Goal: Transaction & Acquisition: Purchase product/service

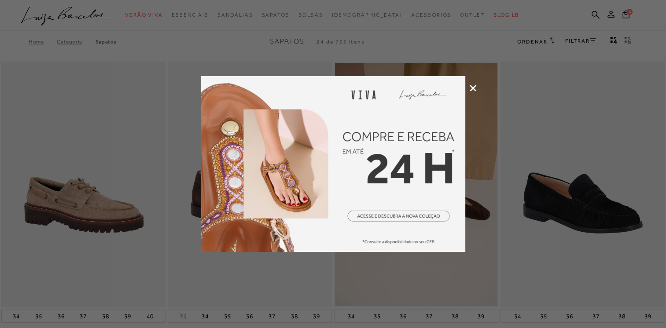
click at [398, 167] on img at bounding box center [333, 164] width 264 height 176
click at [469, 87] on div at bounding box center [333, 164] width 666 height 328
click at [472, 88] on icon at bounding box center [472, 88] width 7 height 7
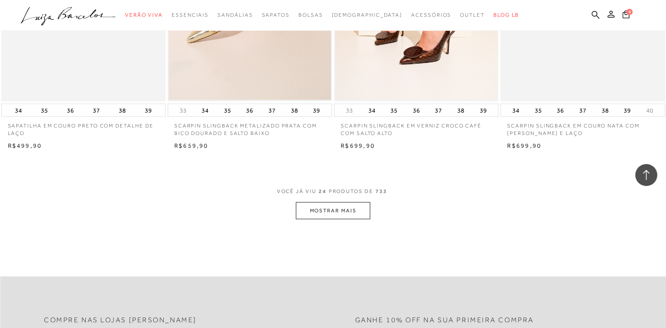
scroll to position [1725, 0]
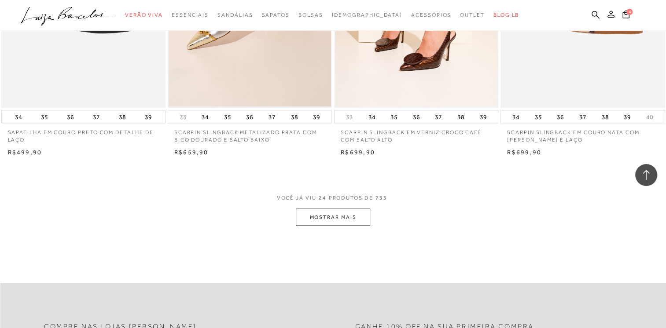
click at [331, 215] on button "MOSTRAR MAIS" at bounding box center [333, 217] width 74 height 17
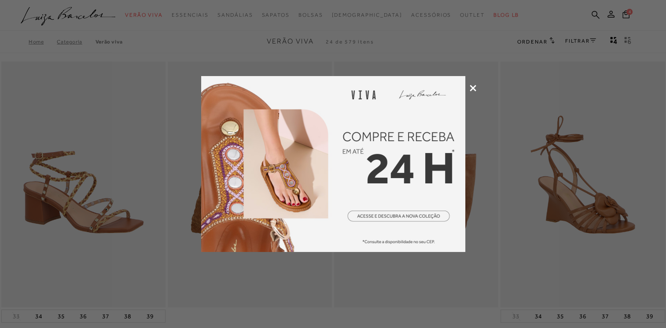
click at [472, 88] on icon at bounding box center [472, 88] width 7 height 7
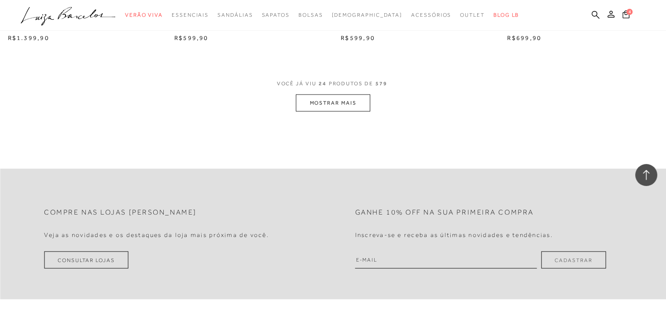
scroll to position [1818, 0]
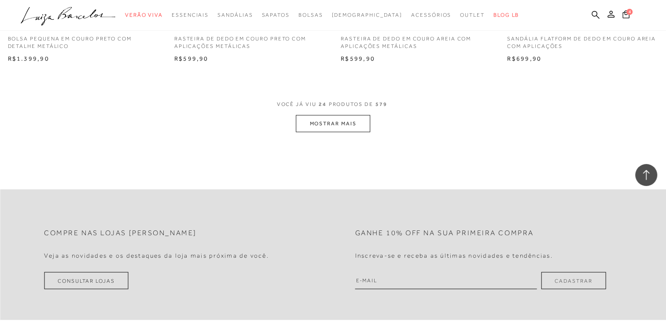
click at [337, 129] on button "MOSTRAR MAIS" at bounding box center [333, 123] width 74 height 17
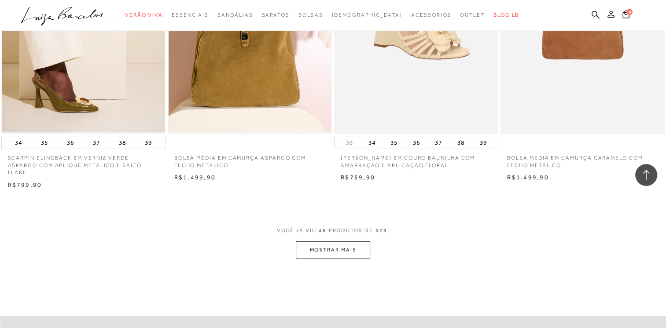
scroll to position [3543, 0]
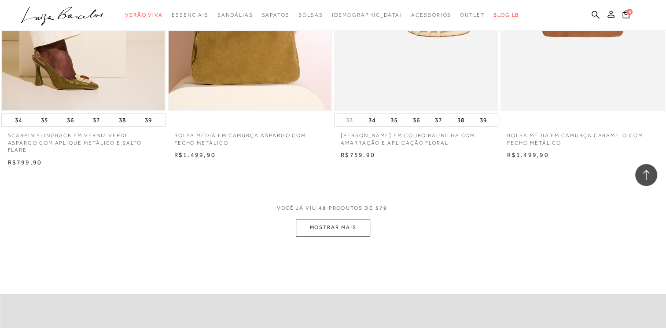
click at [307, 228] on button "MOSTRAR MAIS" at bounding box center [333, 227] width 74 height 17
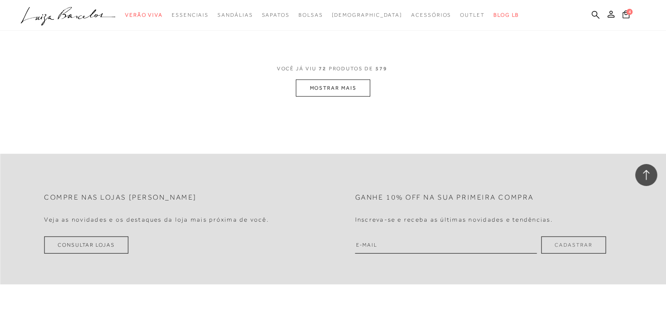
scroll to position [5523, 0]
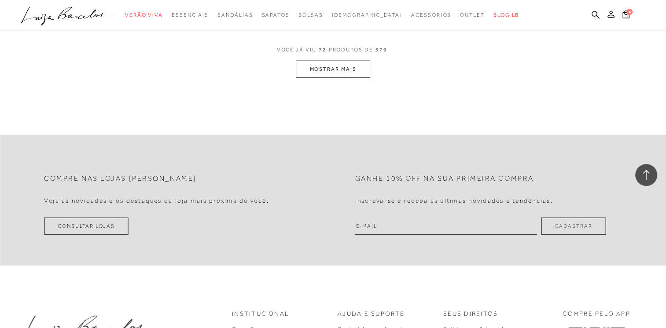
click at [341, 71] on button "MOSTRAR MAIS" at bounding box center [333, 69] width 74 height 17
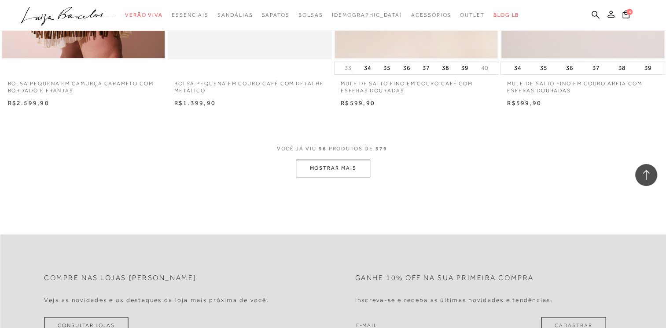
scroll to position [7269, 0]
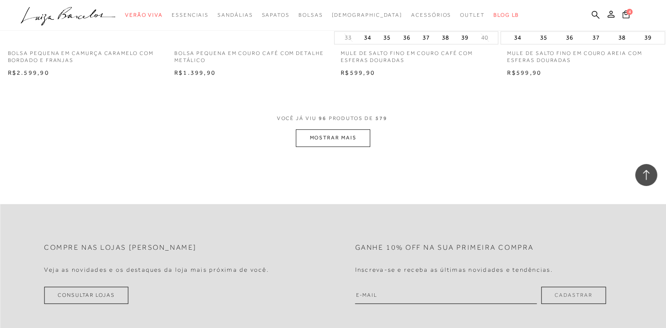
click at [333, 138] on button "MOSTRAR MAIS" at bounding box center [333, 137] width 74 height 17
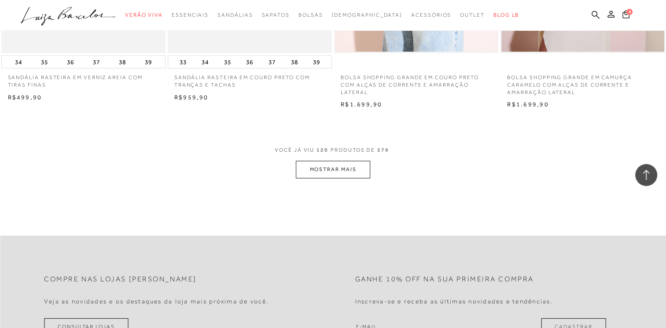
scroll to position [9078, 0]
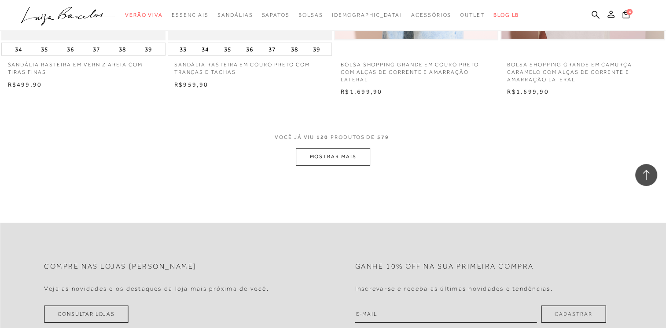
click at [626, 14] on icon at bounding box center [625, 14] width 7 height 8
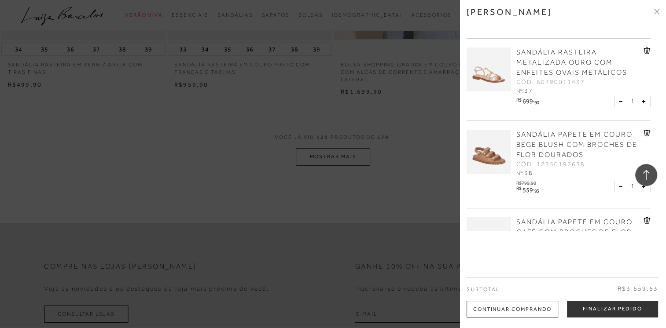
scroll to position [87, 0]
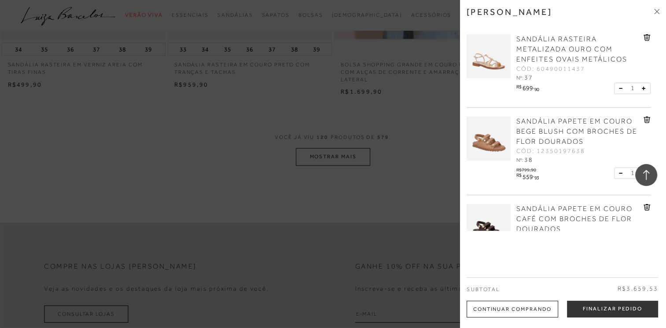
click at [535, 126] on link "SANDÁLIA PAPETE EM COURO BEGE BLUSH COM BROCHES DE FLOR DOURADOS" at bounding box center [578, 132] width 125 height 30
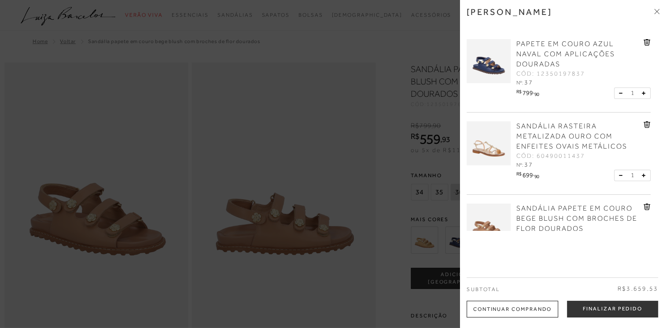
click at [309, 126] on div at bounding box center [333, 164] width 666 height 328
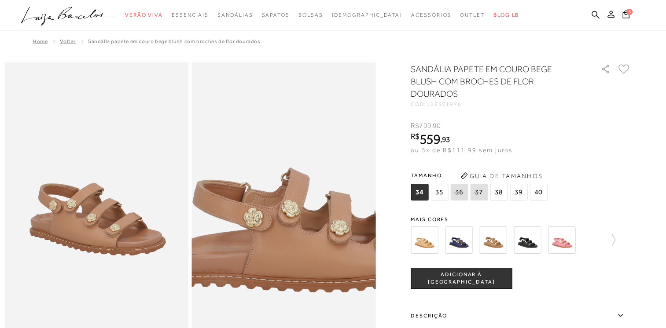
click at [260, 220] on img at bounding box center [307, 182] width 367 height 551
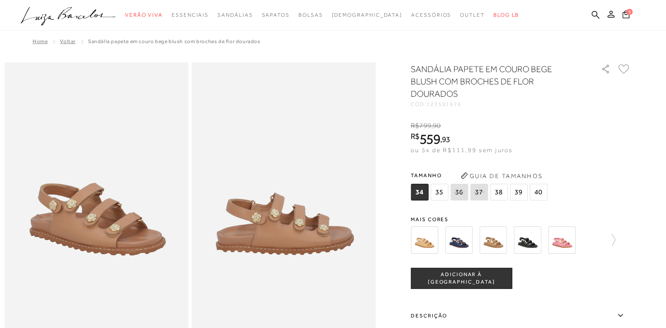
click at [491, 240] on img at bounding box center [492, 240] width 27 height 27
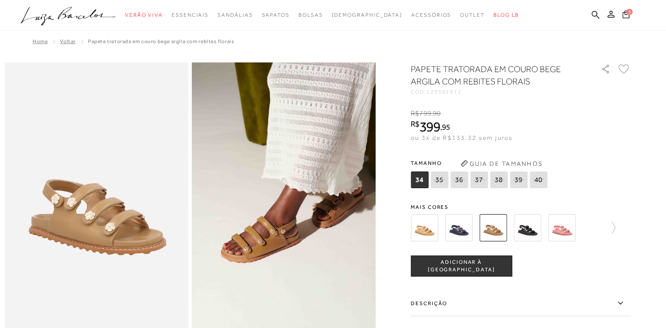
click at [419, 229] on img at bounding box center [423, 227] width 27 height 27
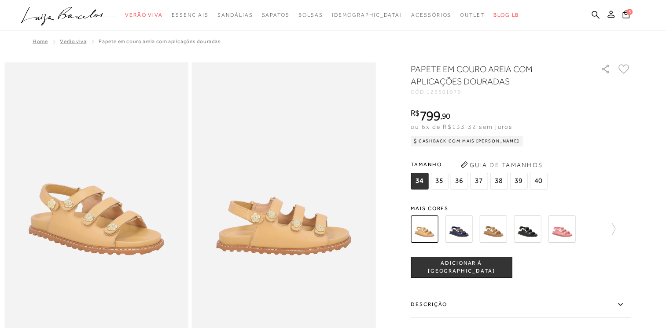
click at [451, 232] on img at bounding box center [458, 229] width 27 height 27
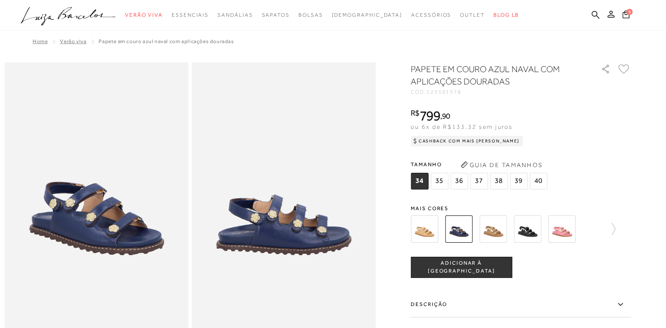
click at [557, 231] on img at bounding box center [561, 229] width 27 height 27
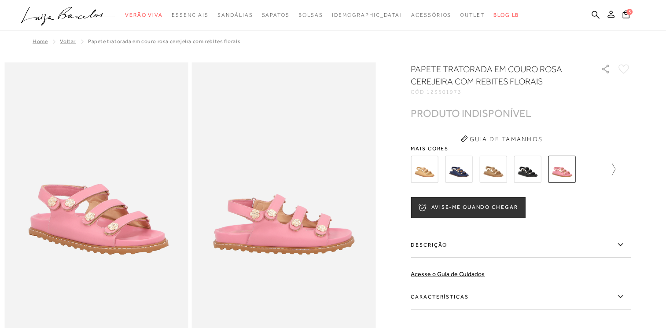
click at [615, 168] on icon at bounding box center [609, 169] width 12 height 12
click at [472, 172] on img at bounding box center [473, 169] width 27 height 27
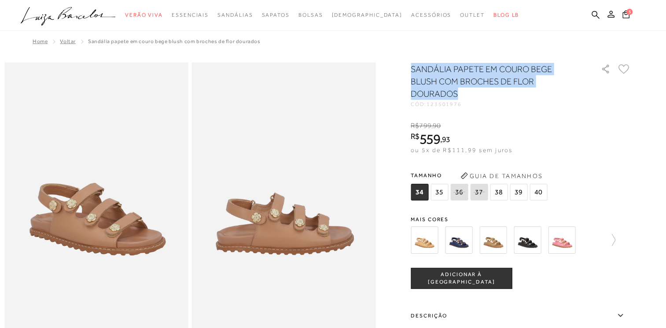
drag, startPoint x: 414, startPoint y: 70, endPoint x: 466, endPoint y: 94, distance: 57.9
click at [466, 94] on h1 "SANDÁLIA PAPETE EM COURO BEGE BLUSH COM BROCHES DE FLOR DOURADOS" at bounding box center [492, 81] width 165 height 37
copy h1 "SANDÁLIA PAPETE EM COURO BEGE BLUSH COM BROCHES DE FLOR DOURADOS"
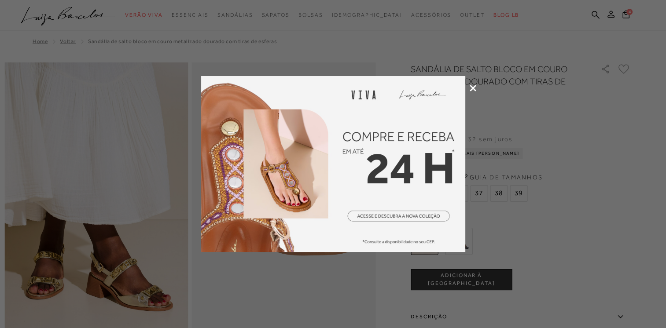
click at [472, 89] on icon at bounding box center [472, 88] width 7 height 7
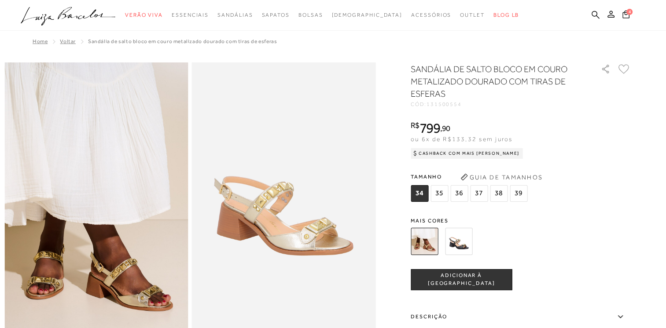
click at [479, 193] on span "37" at bounding box center [479, 193] width 18 height 17
click at [464, 283] on button "ADICIONAR À [GEOGRAPHIC_DATA]" at bounding box center [460, 279] width 101 height 21
